Goal: Task Accomplishment & Management: Use online tool/utility

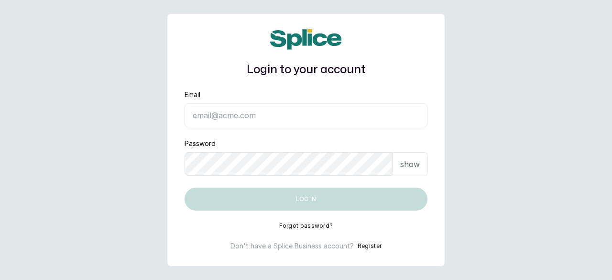
type input "[EMAIL_ADDRESS][DOMAIN_NAME]"
click at [411, 162] on p "show" at bounding box center [410, 163] width 20 height 11
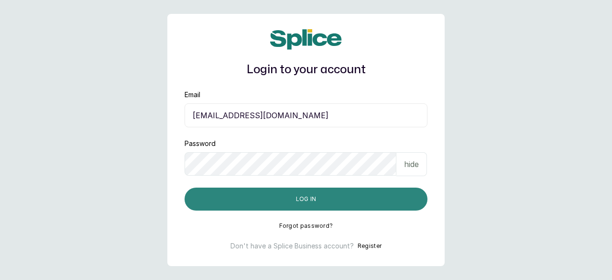
click at [304, 198] on button "Log in" at bounding box center [306, 198] width 243 height 23
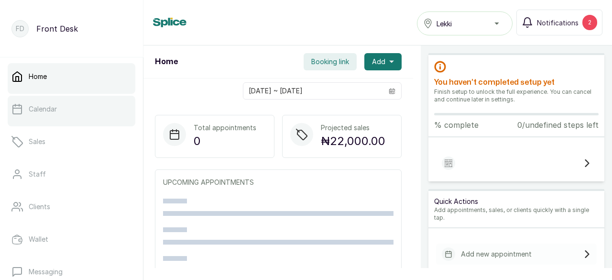
click at [84, 114] on link "Calendar" at bounding box center [72, 109] width 128 height 27
